Goal: Find contact information: Find contact information

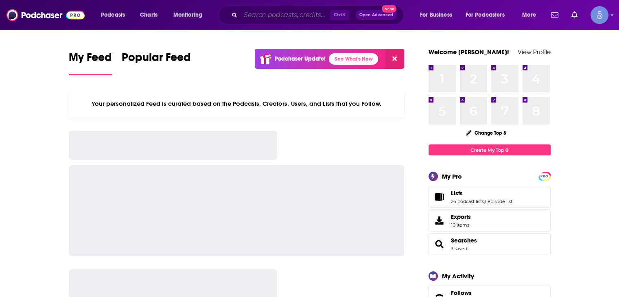
drag, startPoint x: 0, startPoint y: 0, endPoint x: 300, endPoint y: 14, distance: 300.8
click at [301, 14] on input "Search podcasts, credits, & more..." at bounding box center [286, 15] width 90 height 13
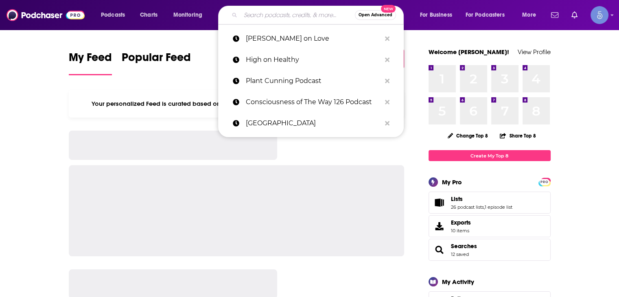
paste input "Solvable"
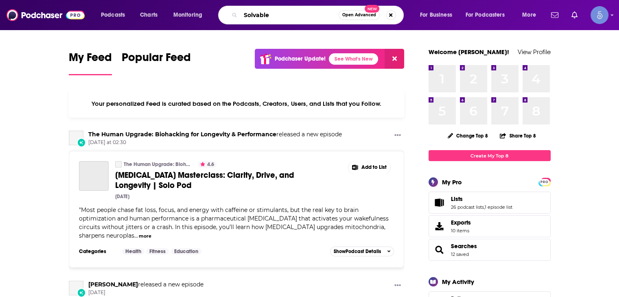
type input "Solvable"
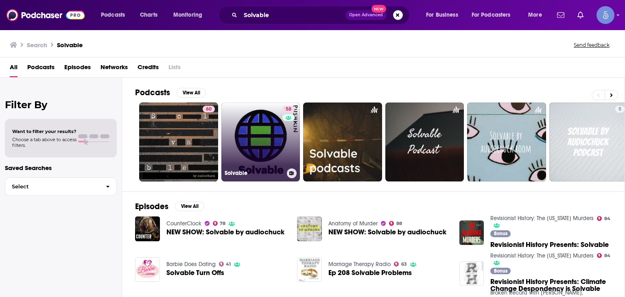
click at [245, 128] on link "58 Solvable" at bounding box center [260, 142] width 79 height 79
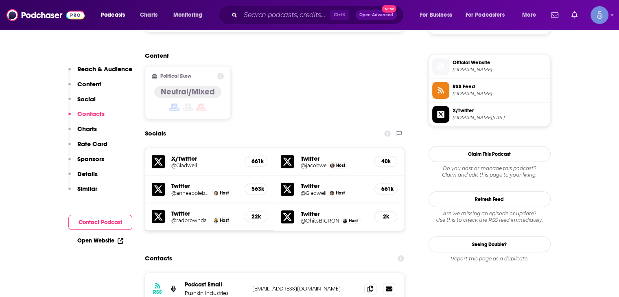
scroll to position [733, 0]
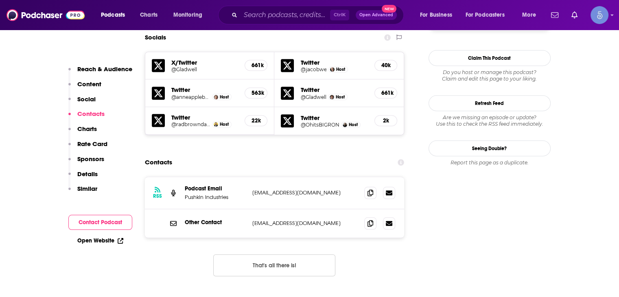
click at [301, 220] on p "[EMAIL_ADDRESS][DOMAIN_NAME]" at bounding box center [305, 223] width 106 height 7
click at [373, 217] on span at bounding box center [370, 223] width 12 height 12
